Goal: Navigation & Orientation: Find specific page/section

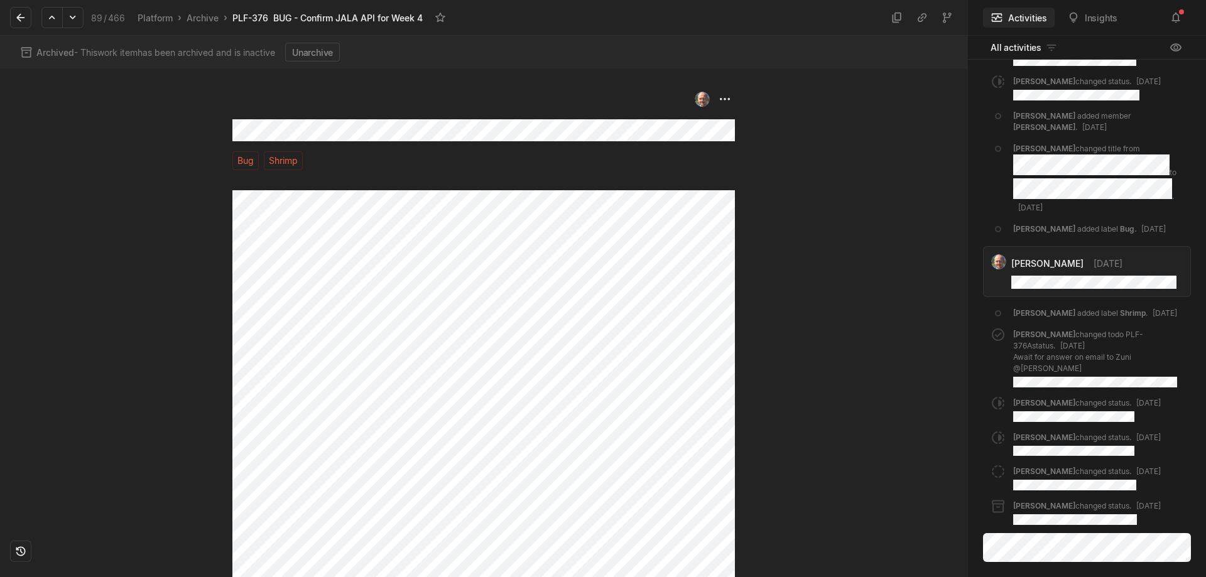
click at [104, 18] on span "/" at bounding box center [105, 18] width 3 height 11
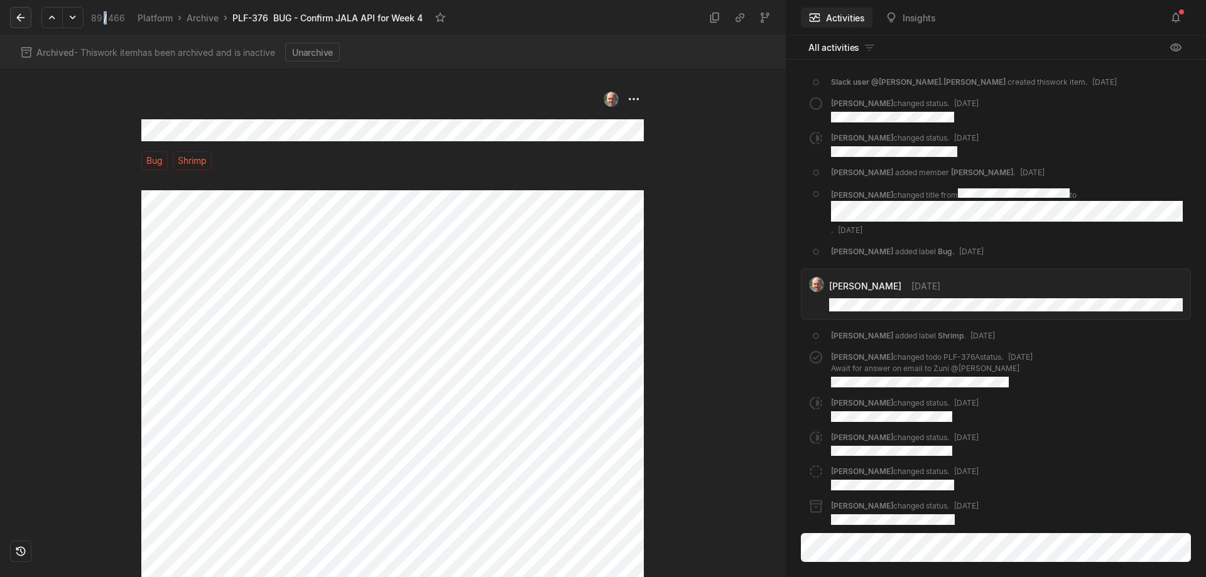
click at [22, 11] on button at bounding box center [20, 17] width 21 height 21
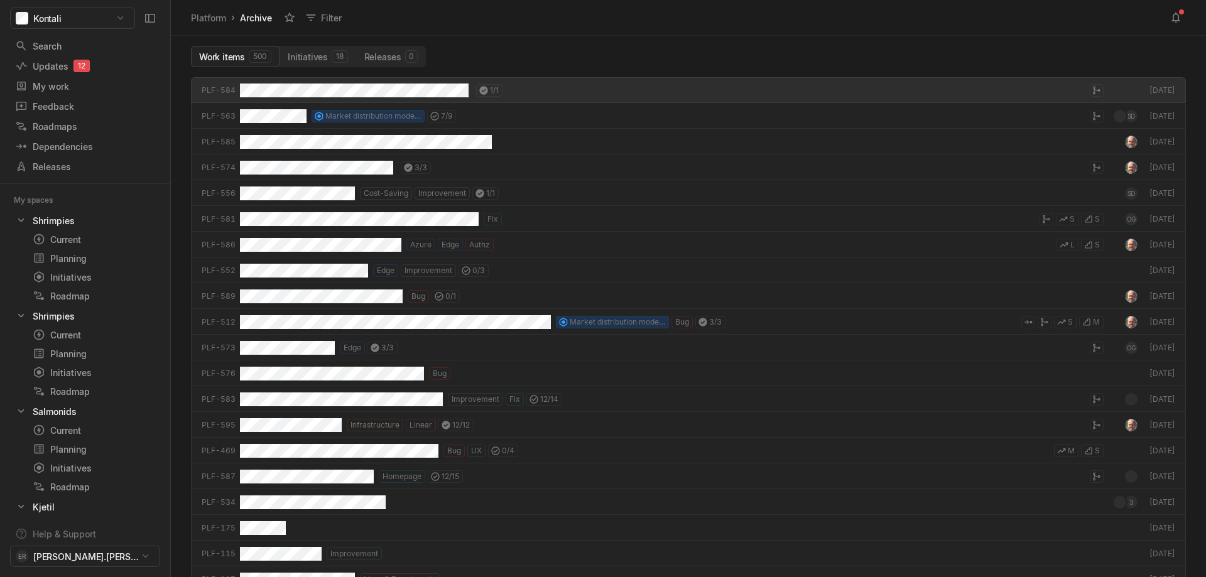
scroll to position [494, 1029]
click at [56, 246] on div "Current" at bounding box center [94, 239] width 123 height 13
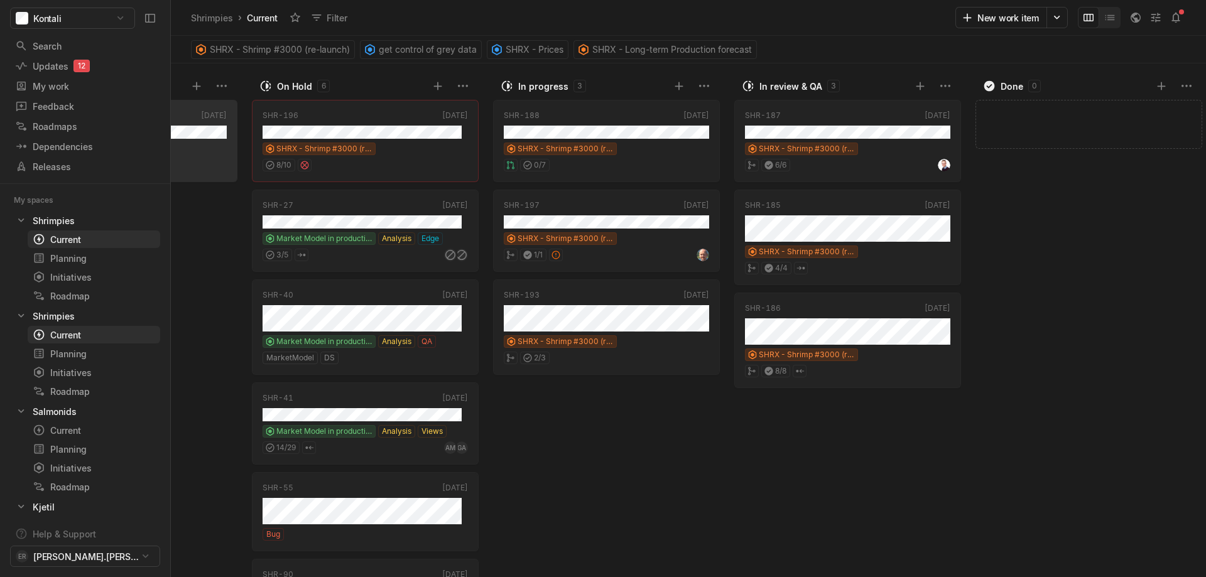
scroll to position [0, 430]
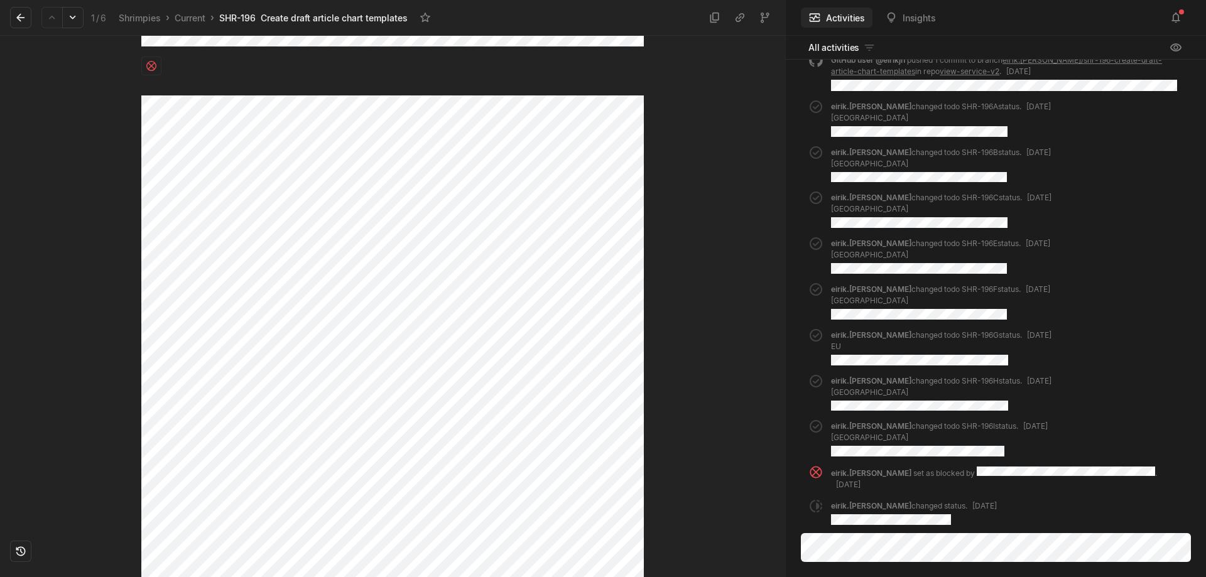
scroll to position [158, 0]
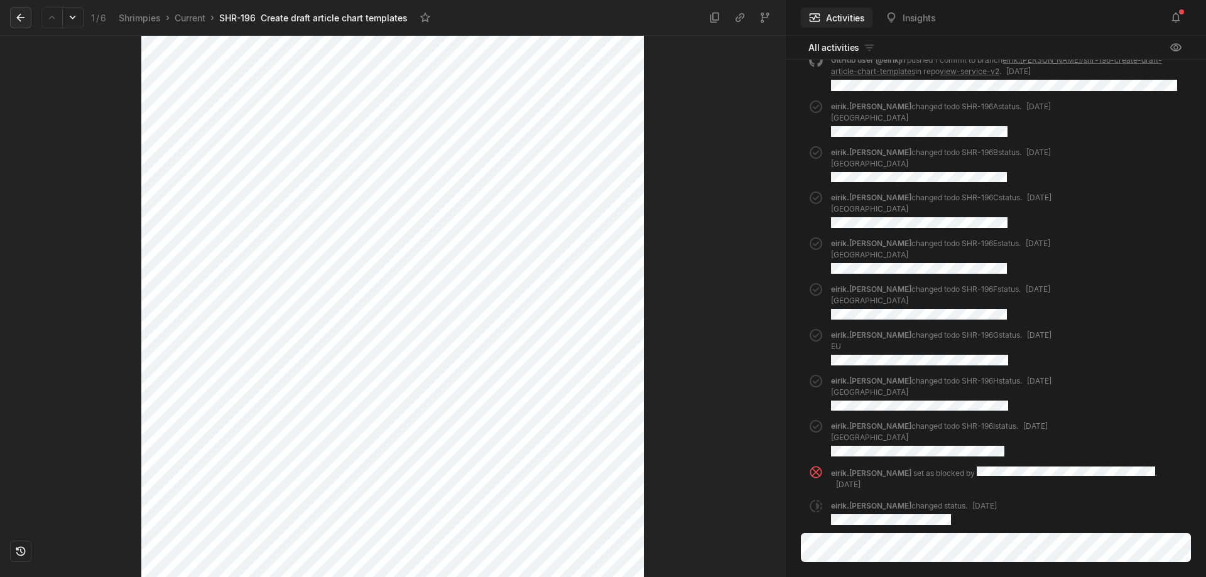
click at [19, 13] on icon at bounding box center [20, 17] width 13 height 13
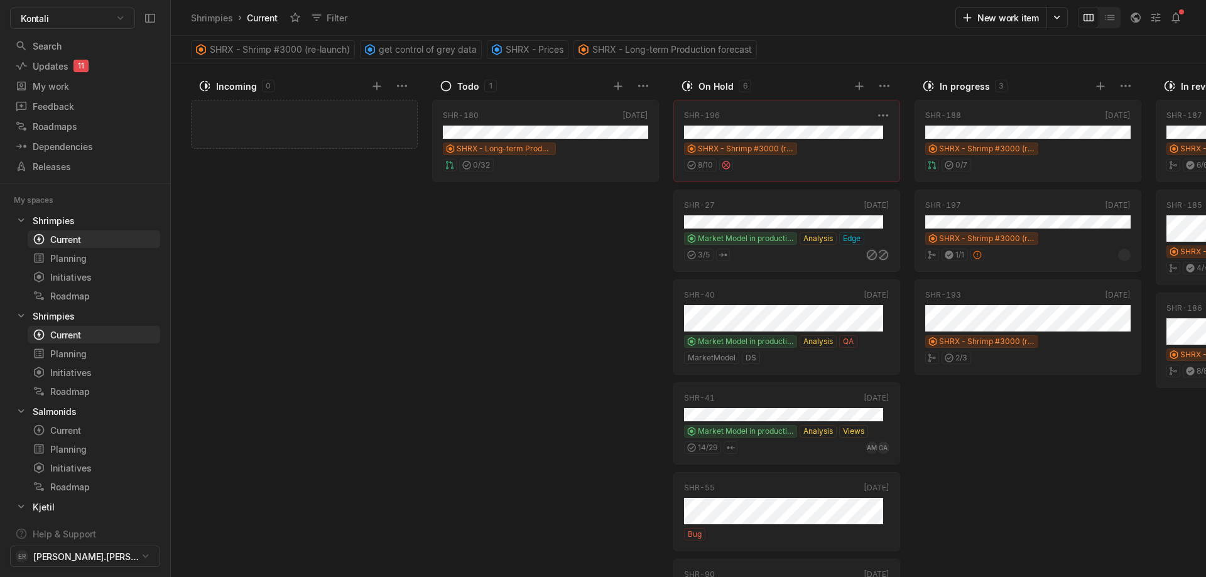
scroll to position [0, 430]
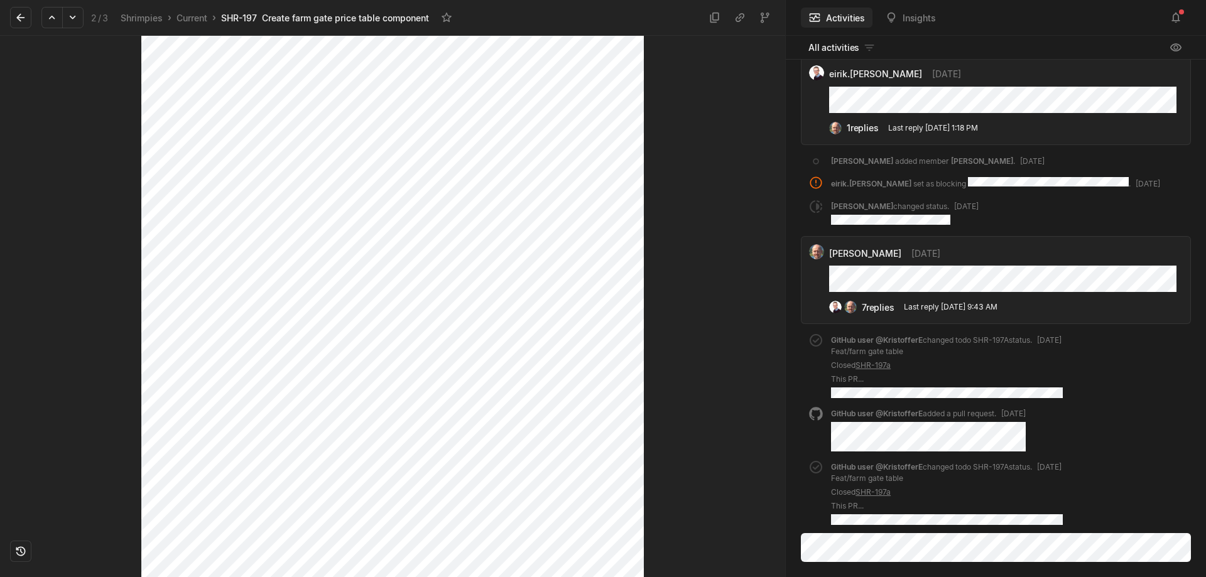
scroll to position [854, 0]
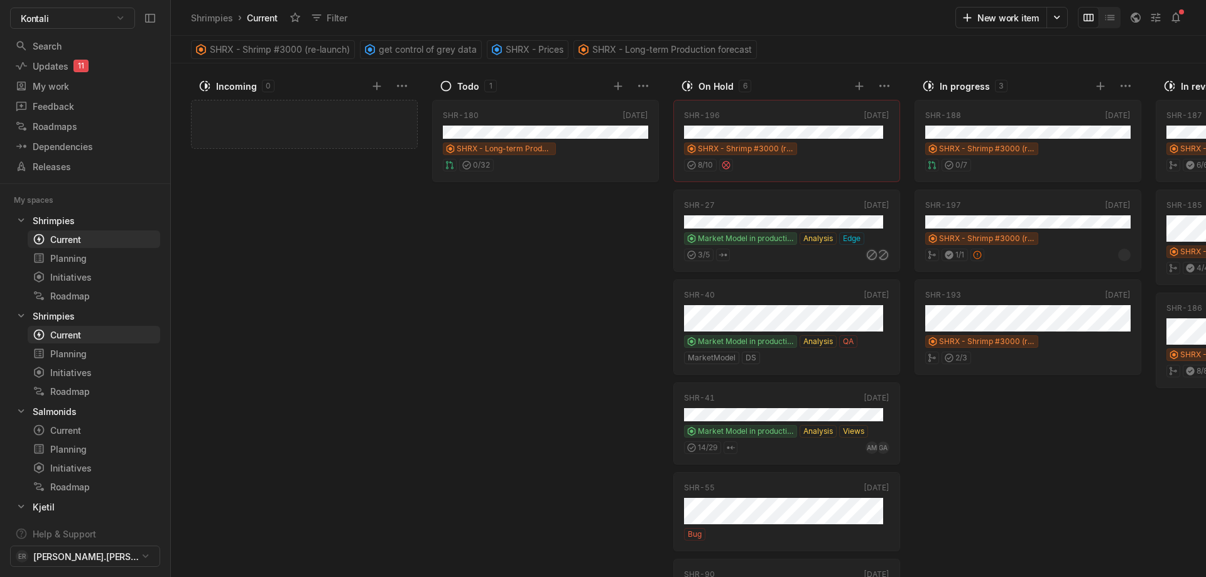
scroll to position [0, 430]
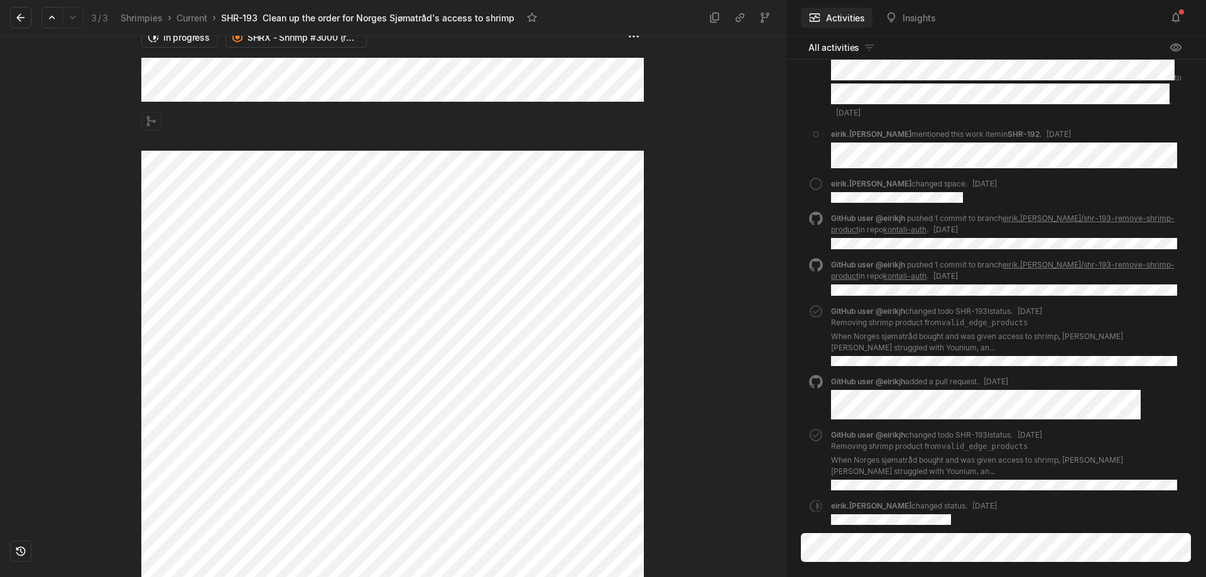
scroll to position [28, 0]
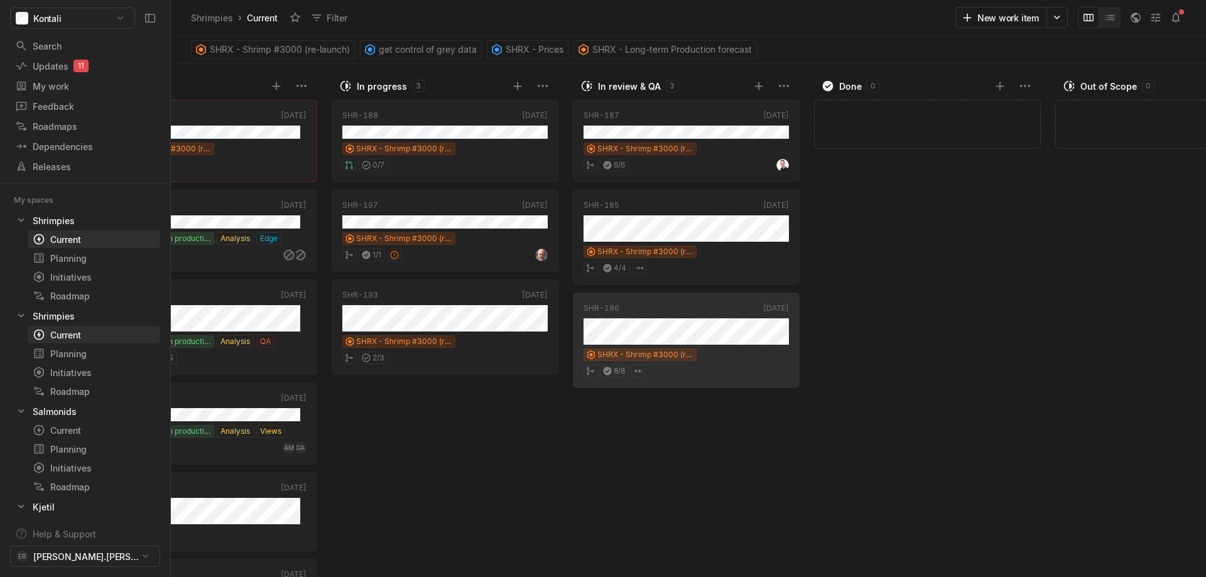
scroll to position [0, 704]
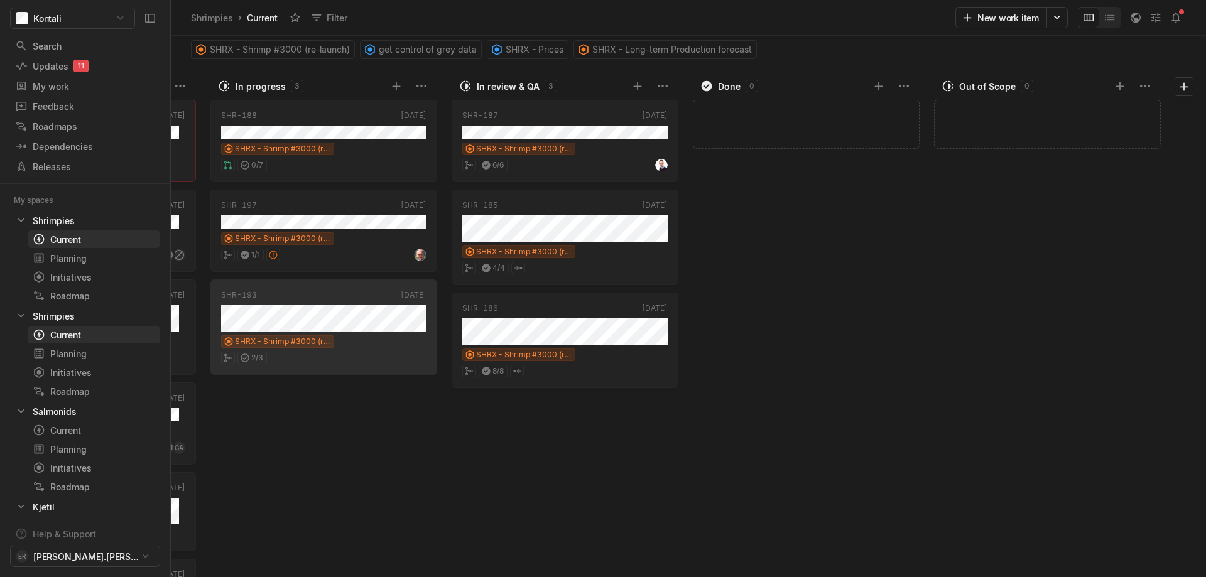
drag, startPoint x: 626, startPoint y: 569, endPoint x: 608, endPoint y: 573, distance: 18.6
click at [608, 573] on div "Incoming 0 Add work item Todo 1 SHR-180 [DATE] SHRX - Long-term Production fore…" at bounding box center [688, 320] width 1035 height 514
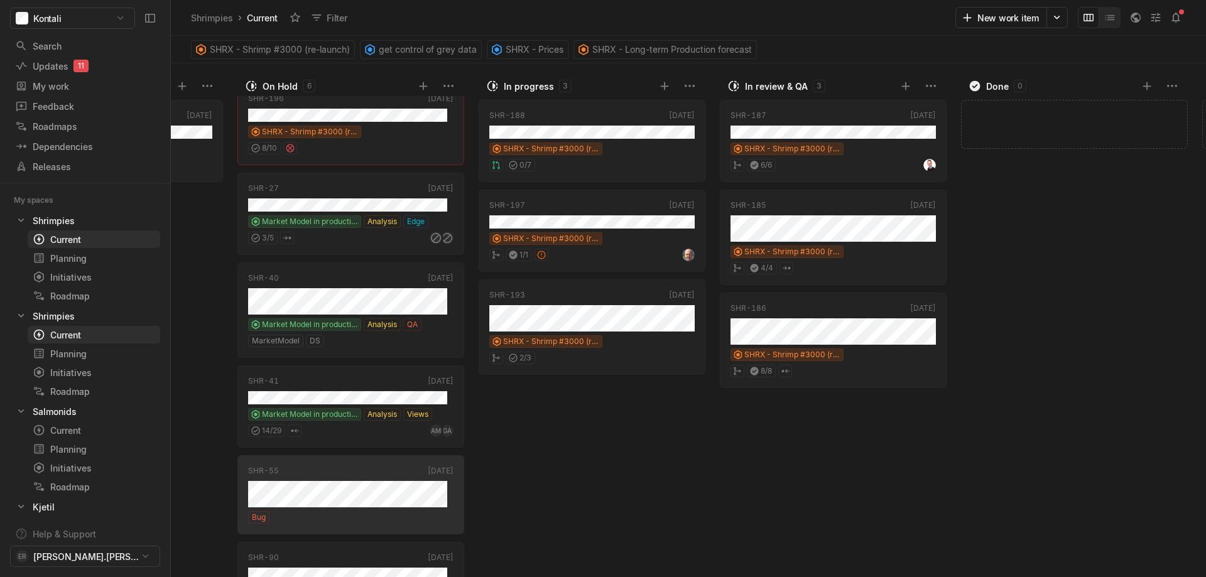
scroll to position [0, 0]
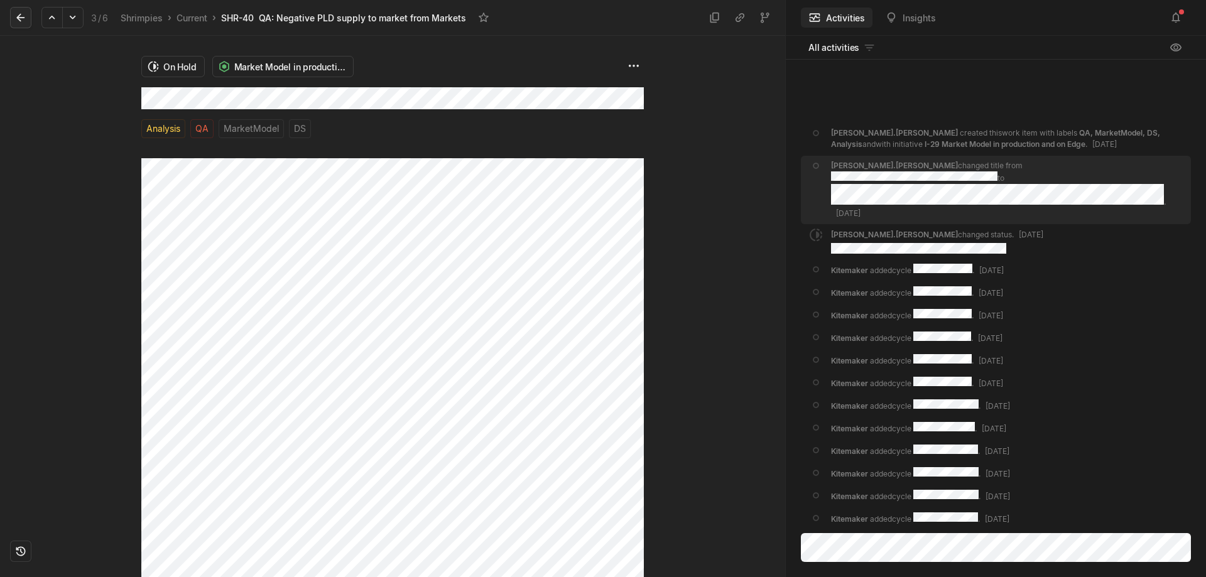
click at [27, 18] on button at bounding box center [20, 17] width 21 height 21
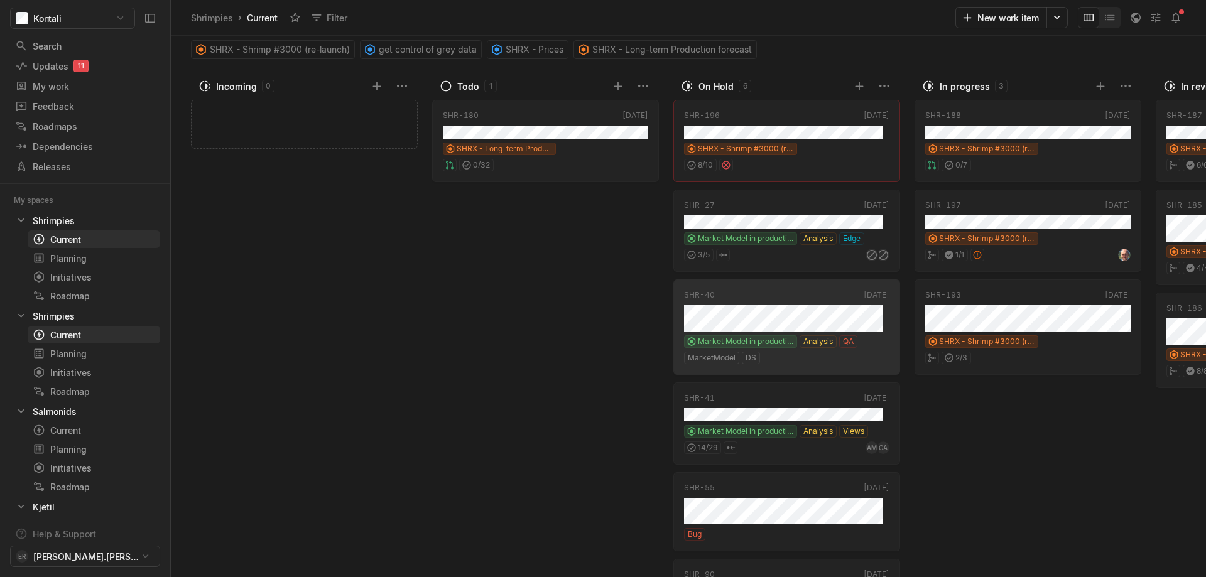
scroll to position [0, 436]
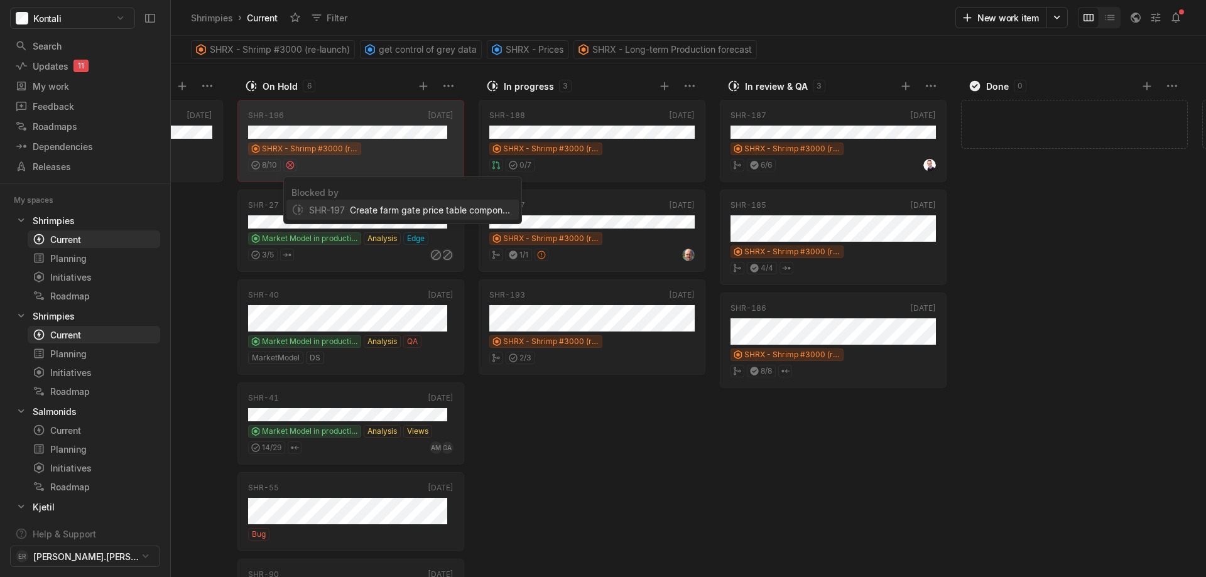
click at [403, 210] on span "Create farm gate price table component" at bounding box center [432, 210] width 164 height 13
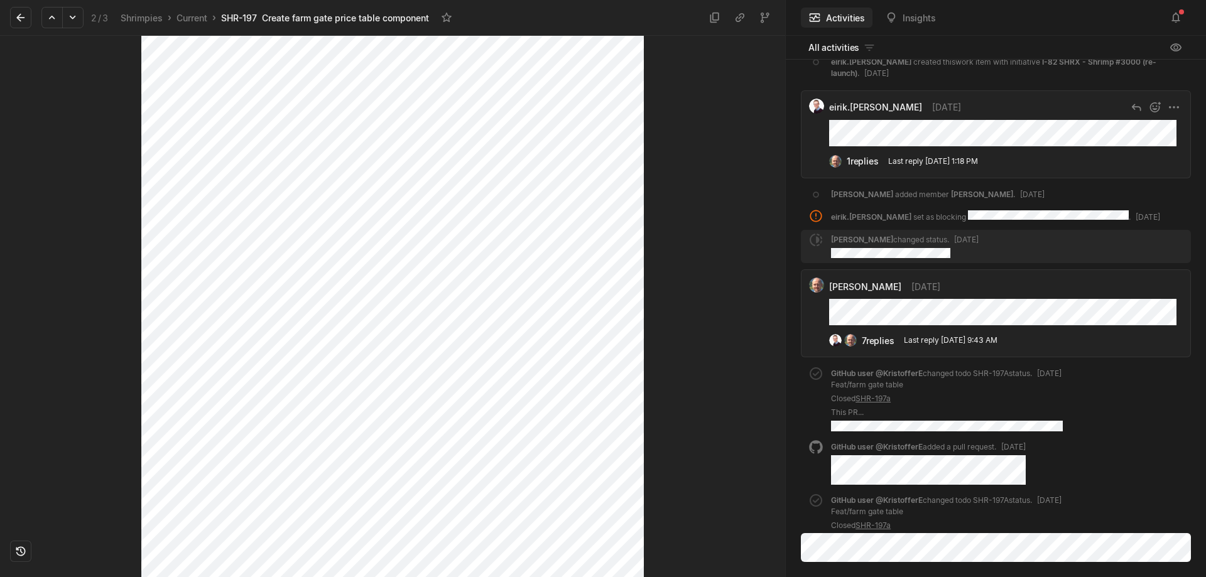
scroll to position [-41, 0]
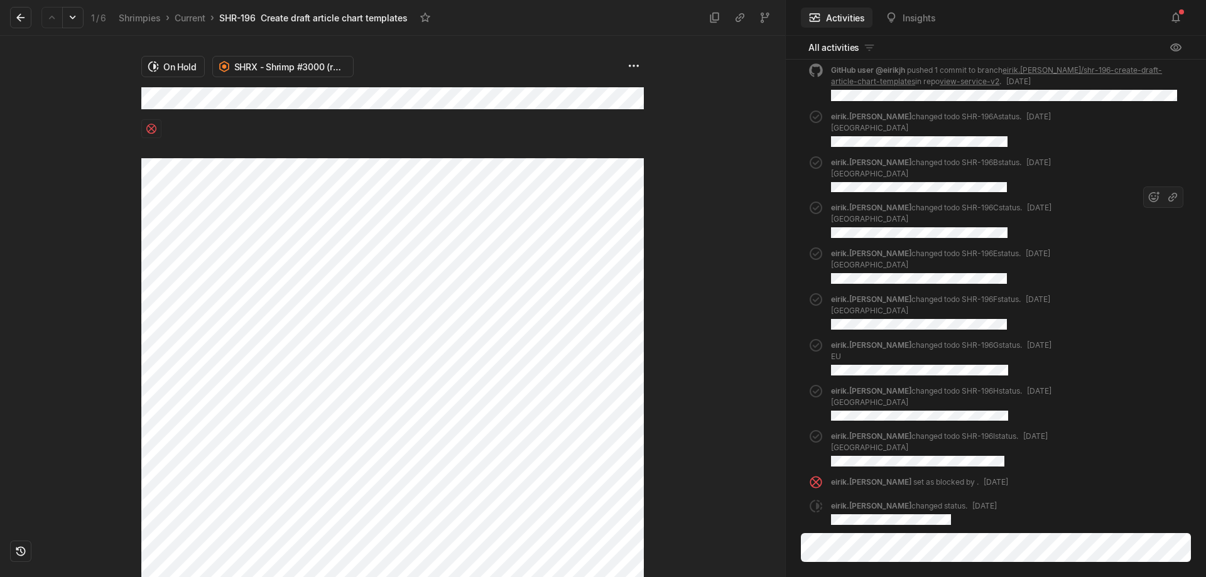
scroll to position [158, 0]
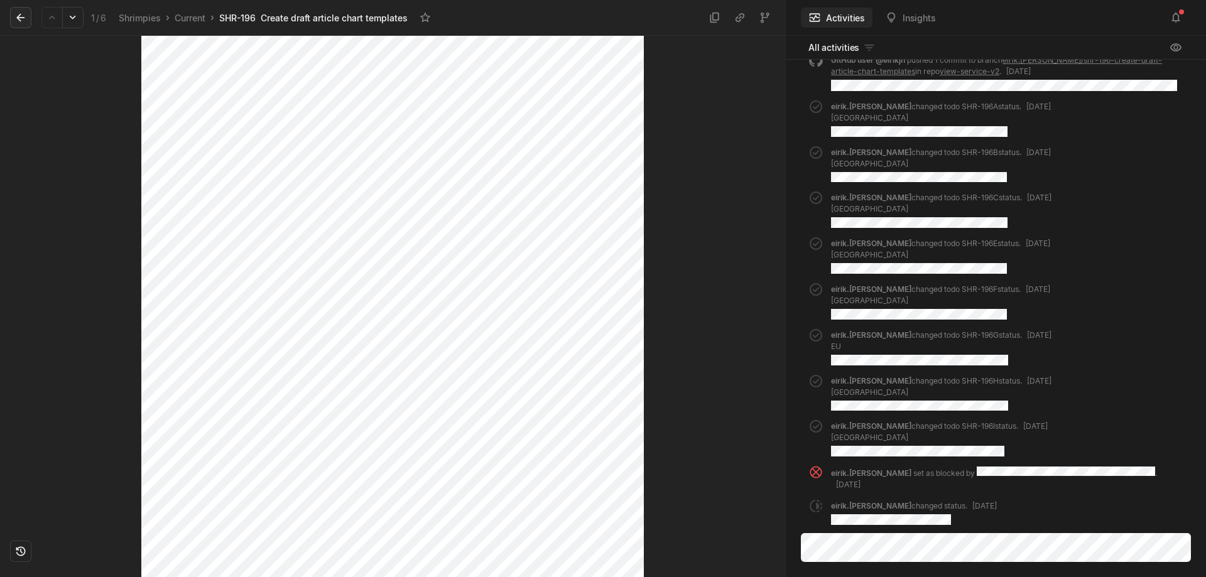
drag, startPoint x: 34, startPoint y: 19, endPoint x: 21, endPoint y: 16, distance: 13.4
click at [22, 16] on div "1 / 6 Shrimpies › Current › SHR-196 Create draft article chart templates" at bounding box center [222, 17] width 425 height 26
click at [20, 16] on icon at bounding box center [20, 17] width 13 height 13
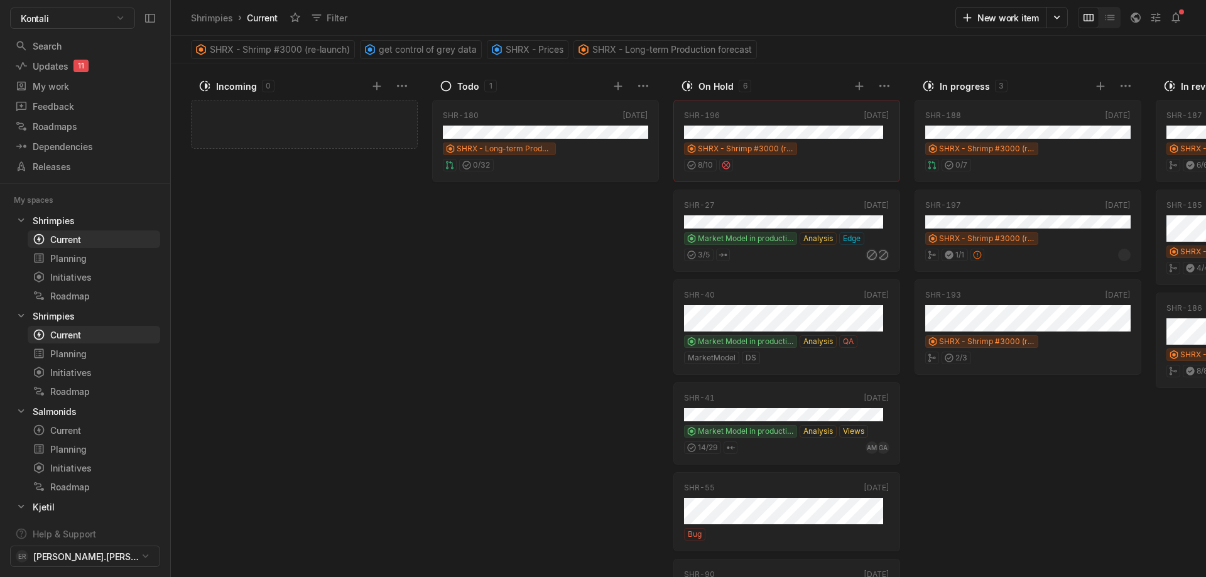
scroll to position [0, 436]
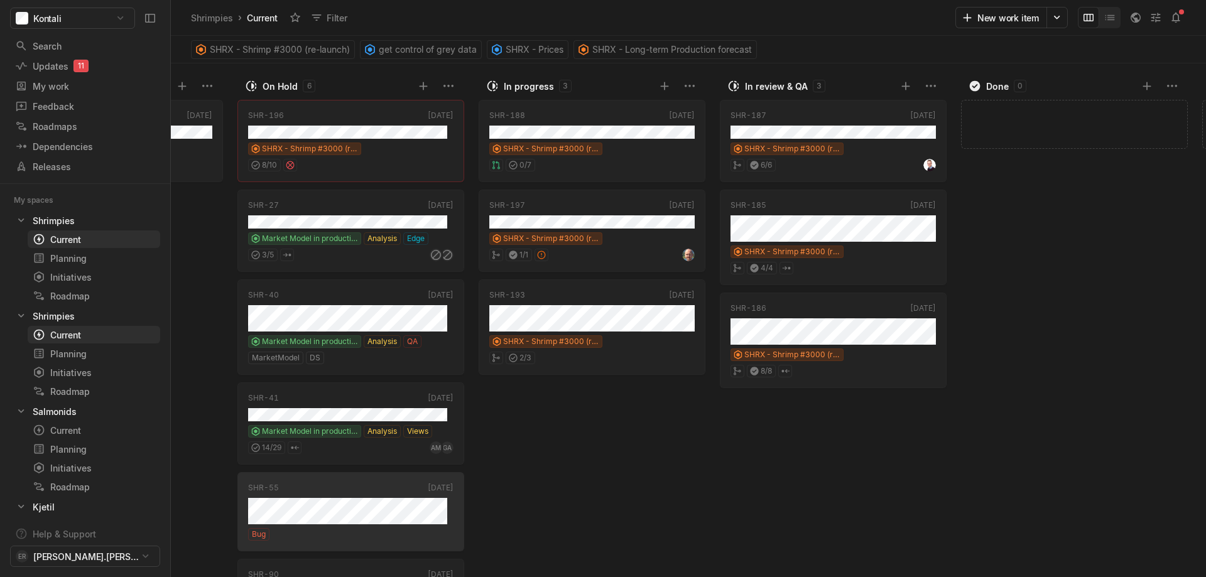
drag, startPoint x: 499, startPoint y: 570, endPoint x: 485, endPoint y: 572, distance: 13.9
click at [485, 572] on div "Incoming 0 Add work item Todo 1 SHR-180 [DATE] SHRX - Long-term Production fore…" at bounding box center [688, 320] width 1035 height 514
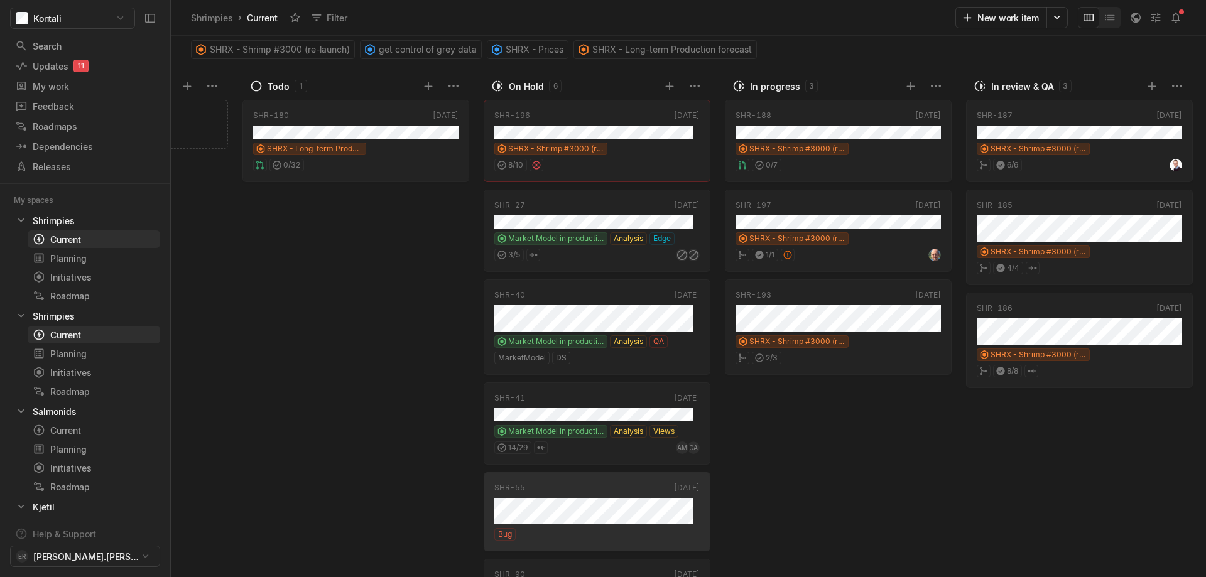
scroll to position [0, 175]
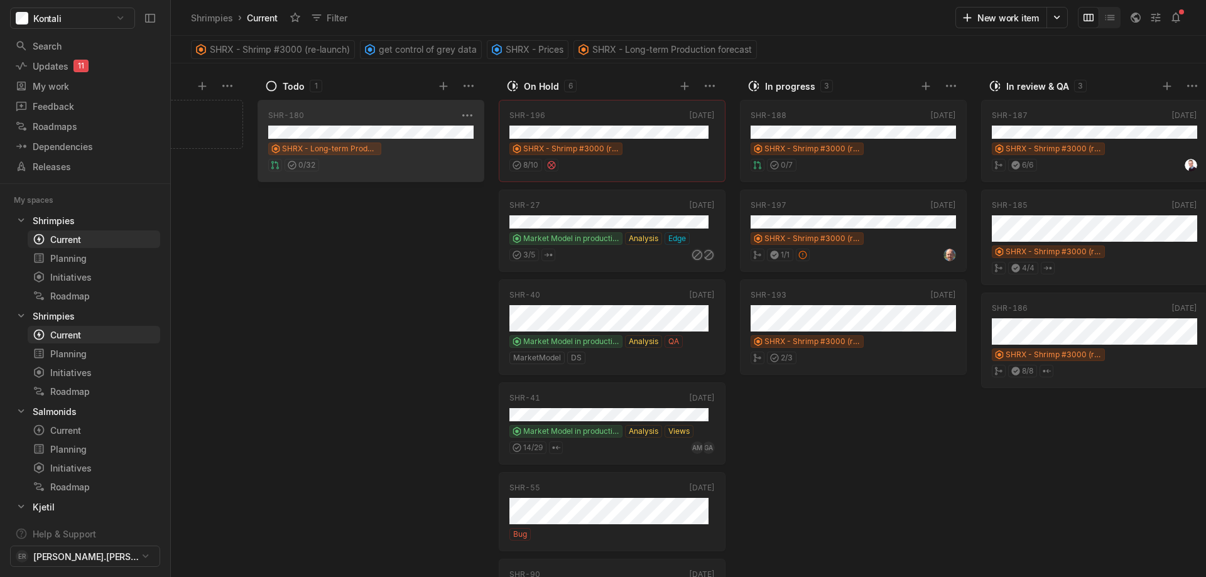
click at [369, 123] on div "SHR-180 [DATE] SHRX - Long-term Production forecast 0 / 32" at bounding box center [371, 141] width 227 height 82
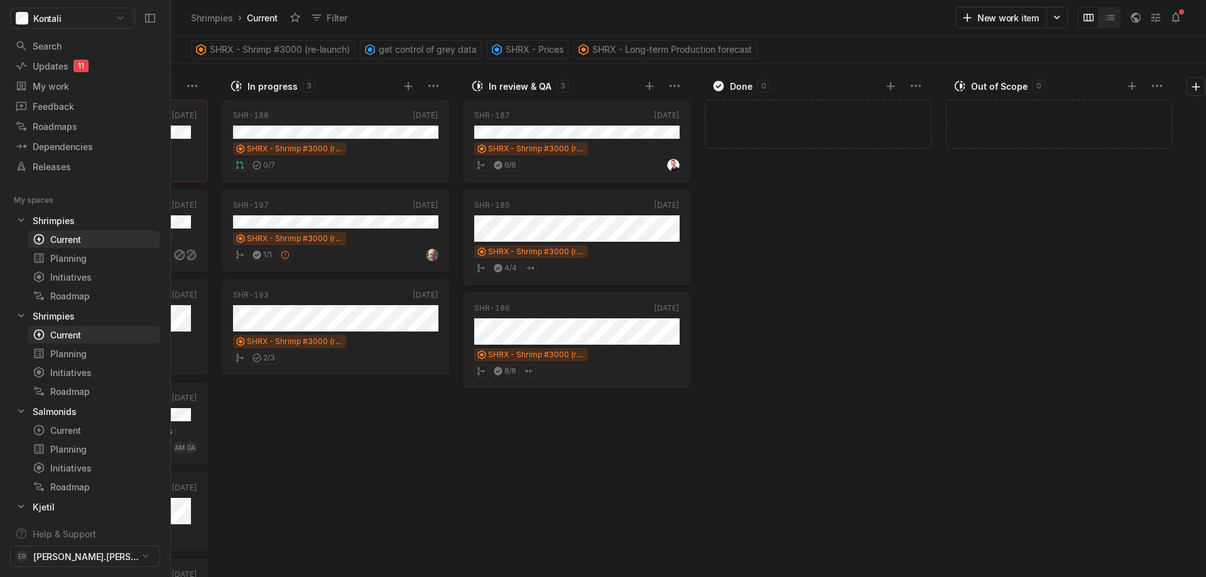
scroll to position [0, 704]
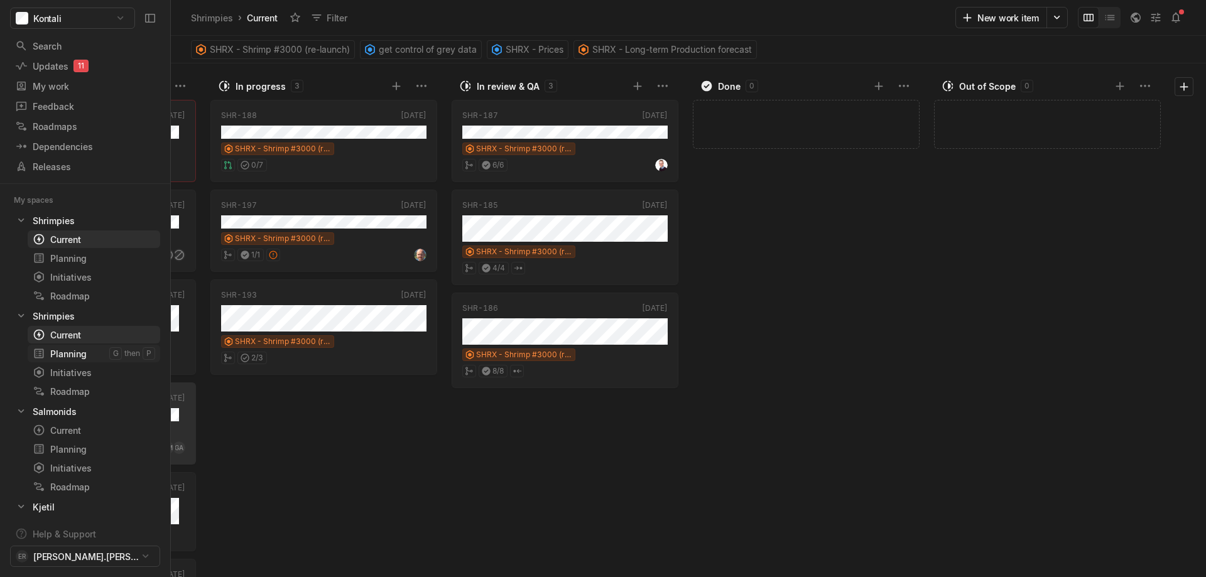
click at [72, 265] on div "Planning" at bounding box center [94, 258] width 123 height 13
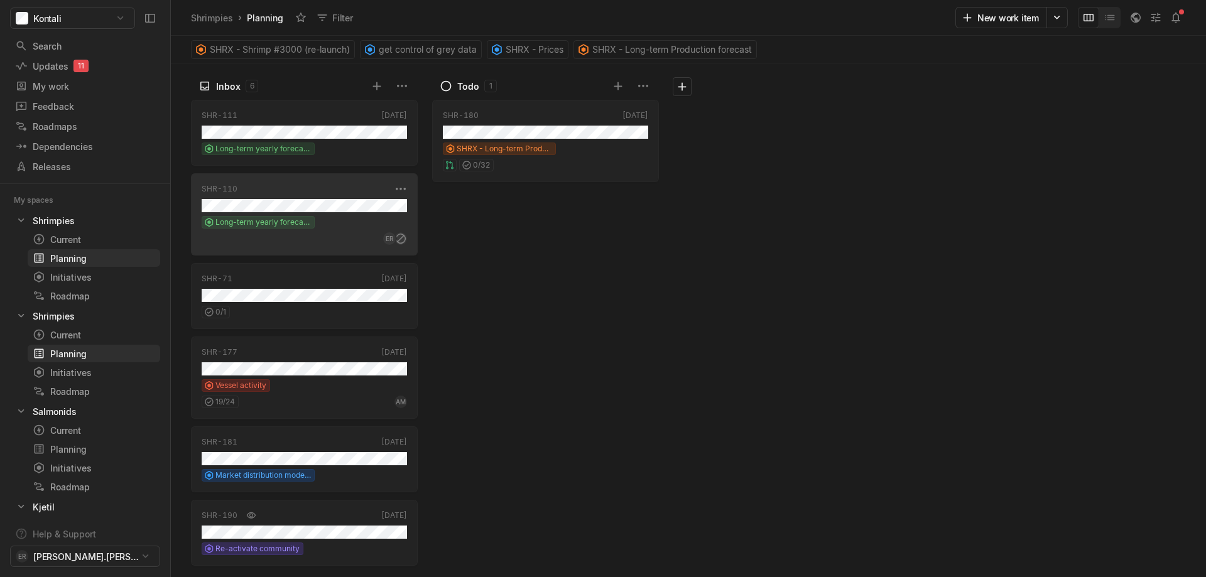
click at [292, 198] on div "SHR-110 Apr '24 Long-term yearly forecasts ER" at bounding box center [304, 214] width 227 height 82
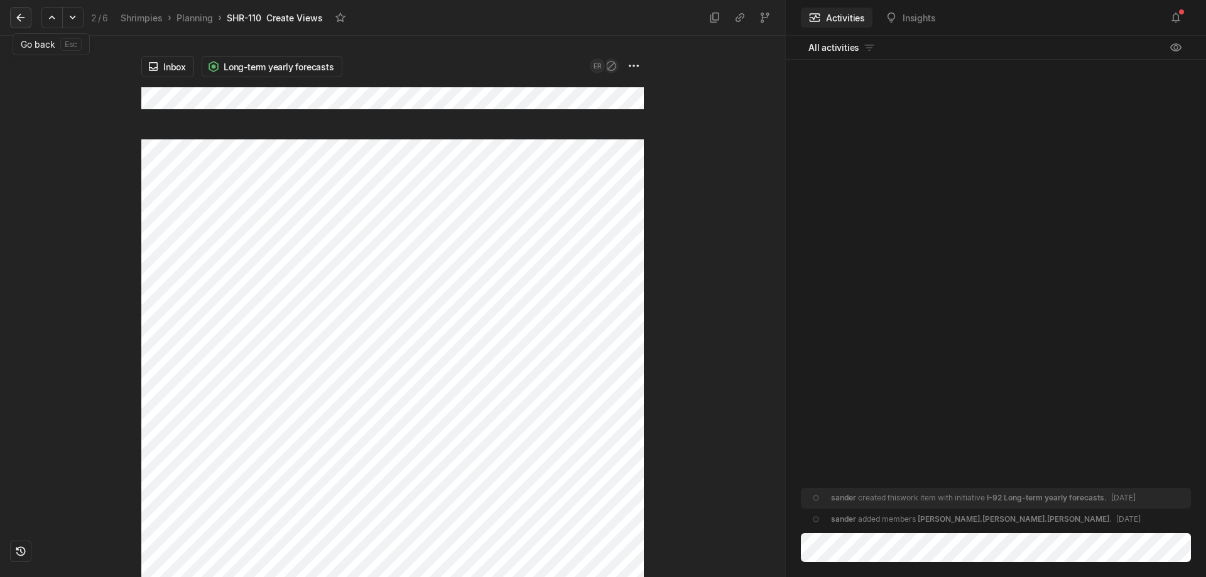
click at [21, 14] on icon at bounding box center [20, 18] width 8 height 8
click at [13, 11] on button at bounding box center [20, 17] width 21 height 21
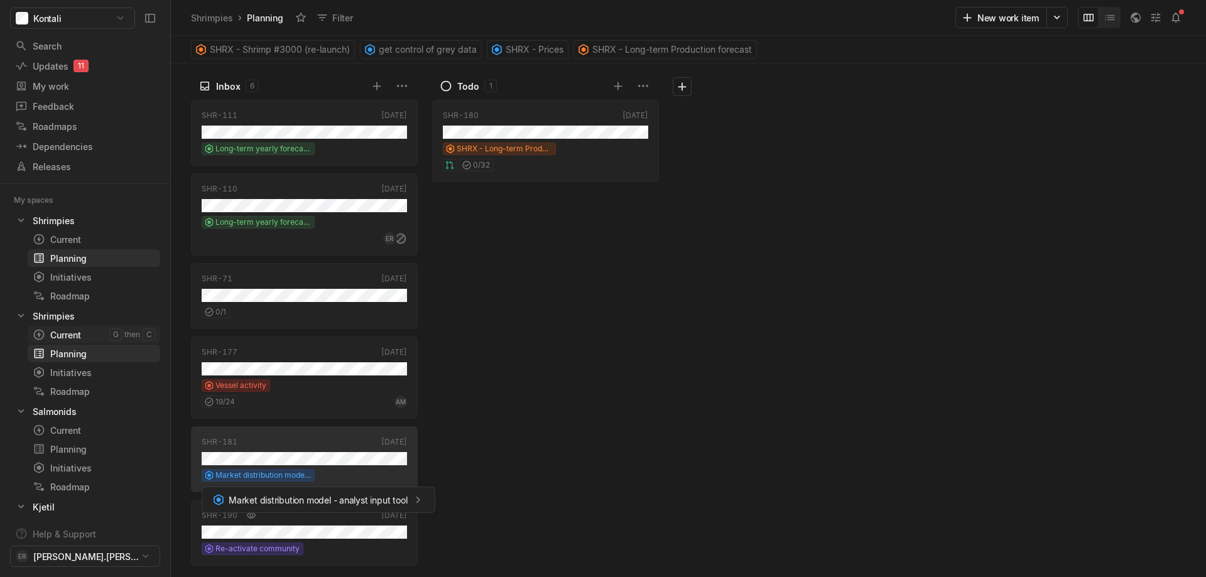
click at [62, 246] on div "Current" at bounding box center [94, 239] width 123 height 13
